Goal: Find specific page/section: Find specific page/section

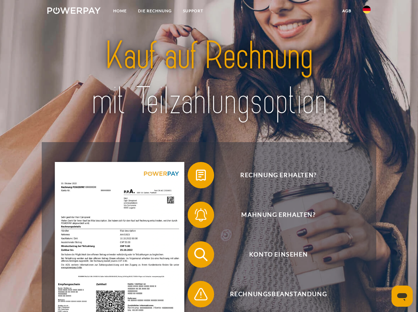
click at [367, 11] on img at bounding box center [367, 10] width 8 height 8
click at [376, 44] on div at bounding box center [209, 79] width 334 height 127
click at [374, 46] on link at bounding box center [366, 48] width 19 height 17
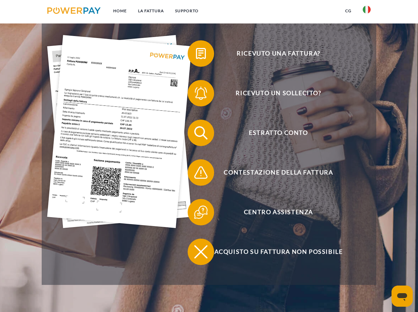
scroll to position [99, 0]
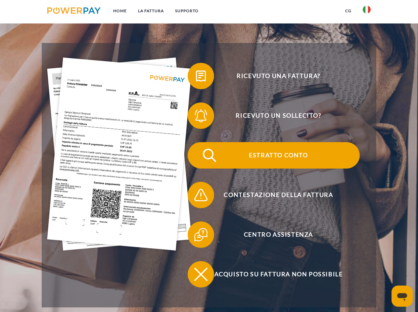
click at [304, 161] on span "Estratto conto" at bounding box center [278, 155] width 162 height 26
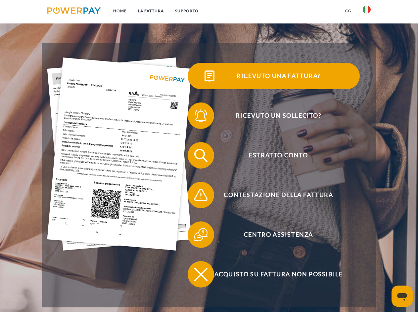
click at [303, 82] on span "Ricevuto una fattura?" at bounding box center [278, 76] width 162 height 26
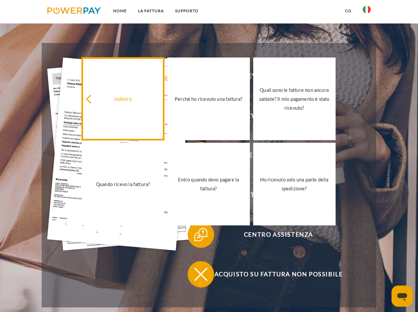
click at [111, 95] on link "indietro" at bounding box center [123, 99] width 82 height 83
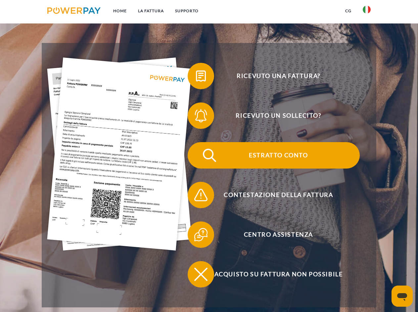
click at [283, 147] on span "Estratto conto" at bounding box center [278, 155] width 162 height 26
